Goal: Complete application form

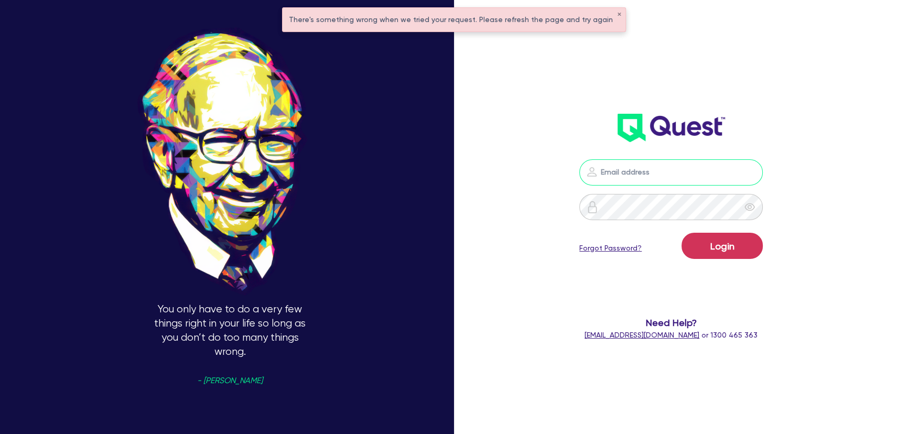
type input "[PERSON_NAME][EMAIL_ADDRESS][PERSON_NAME][DOMAIN_NAME]"
click at [728, 268] on form "[PERSON_NAME][EMAIL_ADDRESS][PERSON_NAME][DOMAIN_NAME] Login Forgot Password? N…" at bounding box center [671, 249] width 240 height 181
click at [725, 254] on button "Login" at bounding box center [721, 246] width 81 height 26
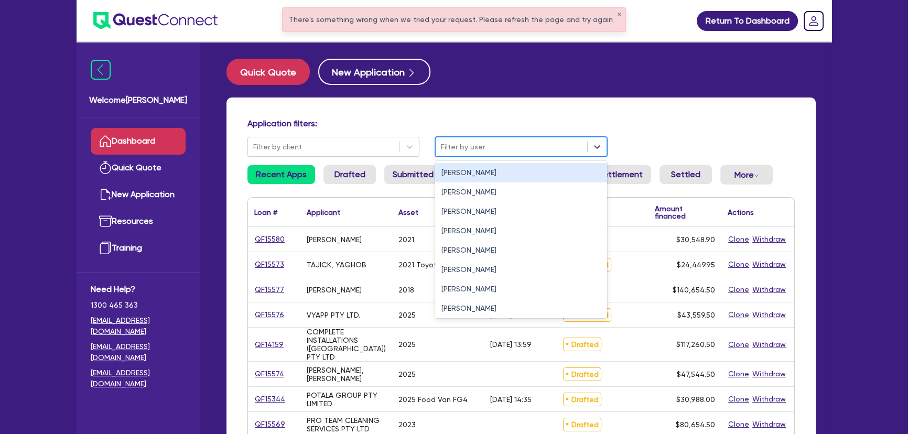
click at [508, 147] on div at bounding box center [511, 146] width 141 height 13
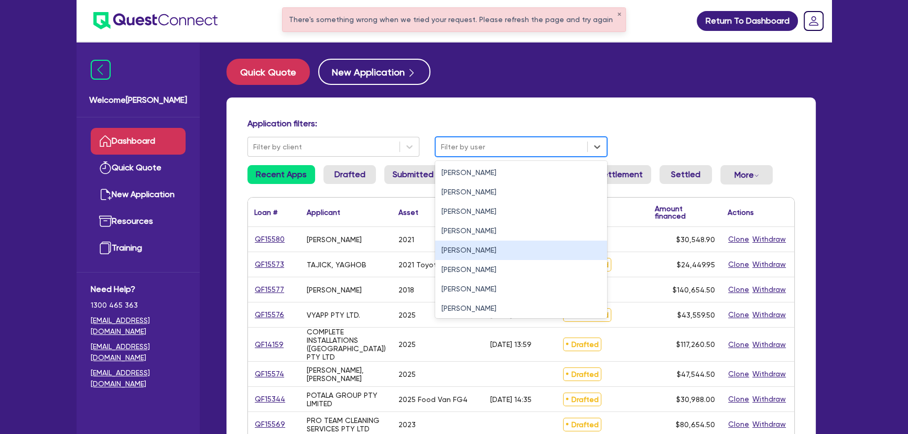
click at [498, 245] on div "[PERSON_NAME]" at bounding box center [521, 250] width 172 height 19
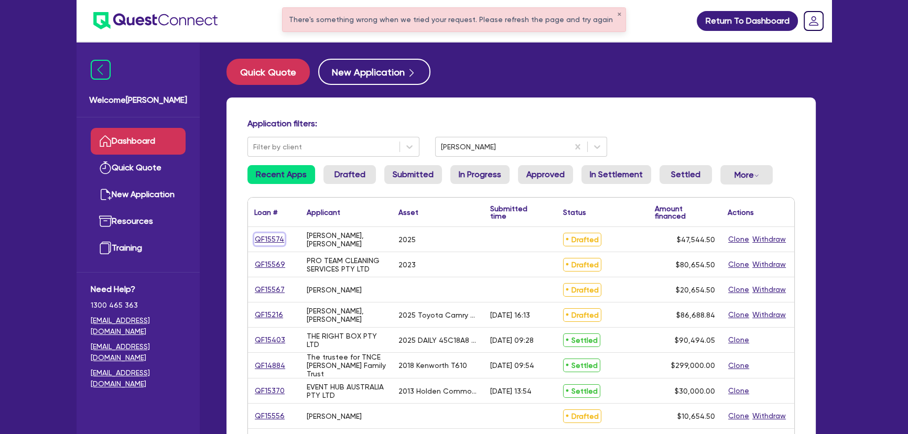
click at [267, 243] on link "QF15574" at bounding box center [269, 239] width 30 height 12
select select "Other"
select select "SECONDARY_ASSETS"
select select "PRINTING_AND_PACKAGING_EQUIPMENT"
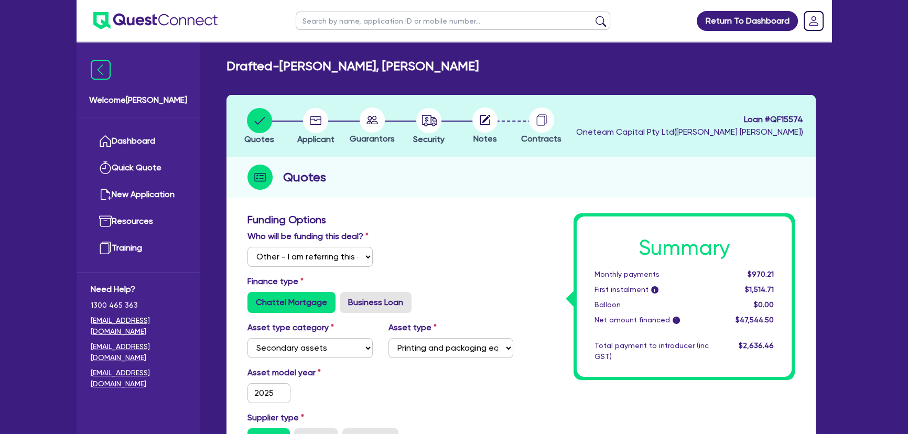
click at [488, 119] on circle at bounding box center [484, 119] width 25 height 25
click at [283, 125] on li "Quotes" at bounding box center [259, 125] width 57 height 37
click at [316, 120] on icon "button" at bounding box center [316, 120] width 12 height 8
select select "SOLE_TRADER"
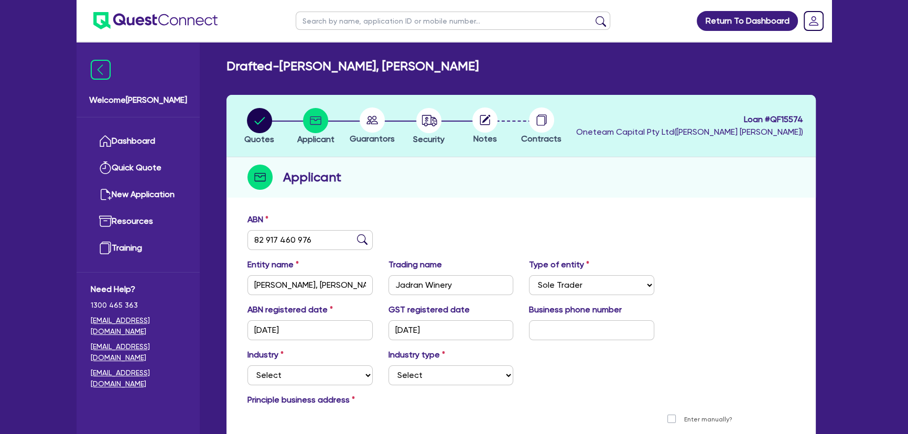
click at [407, 122] on li "Security" at bounding box center [428, 125] width 57 height 37
click at [455, 121] on li "Security" at bounding box center [428, 125] width 57 height 37
click at [436, 123] on icon "button" at bounding box center [428, 120] width 25 height 25
select select "SECONDARY_ASSETS"
select select "PRINTING_AND_PACKAGING_EQUIPMENT"
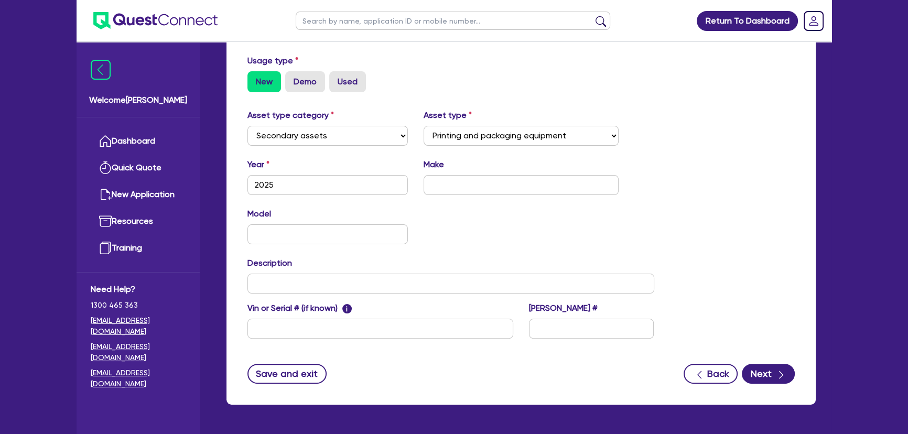
scroll to position [327, 0]
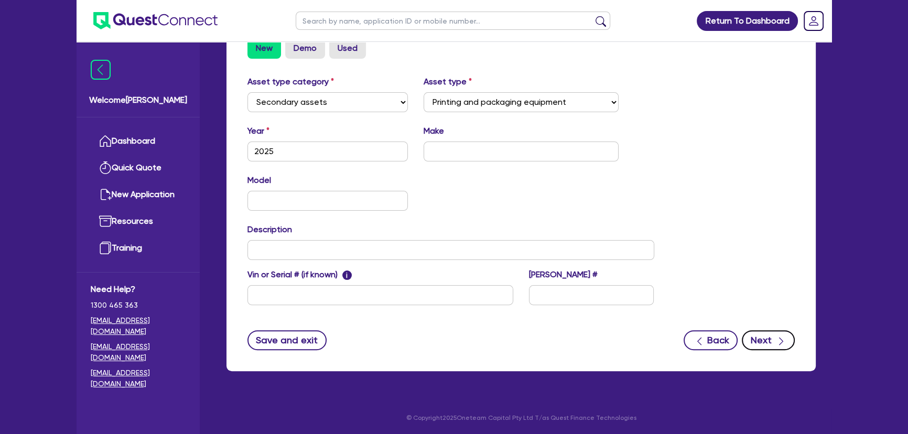
click at [764, 334] on button "Next" at bounding box center [767, 340] width 53 height 20
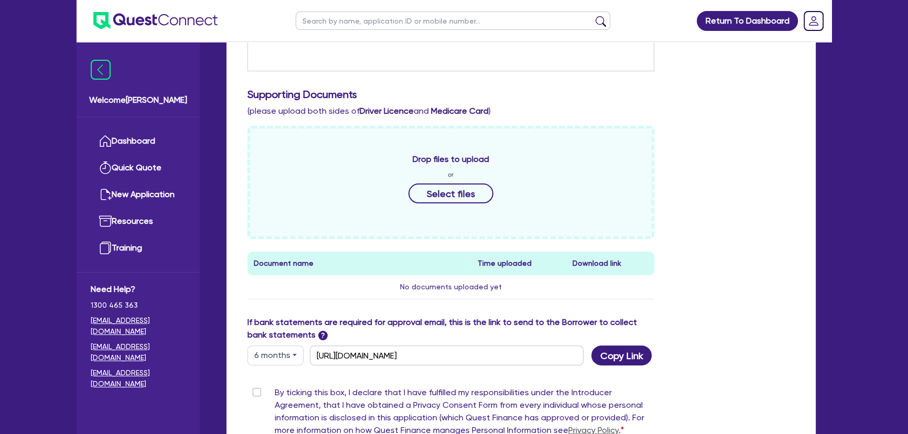
scroll to position [422, 0]
